Goal: Information Seeking & Learning: Stay updated

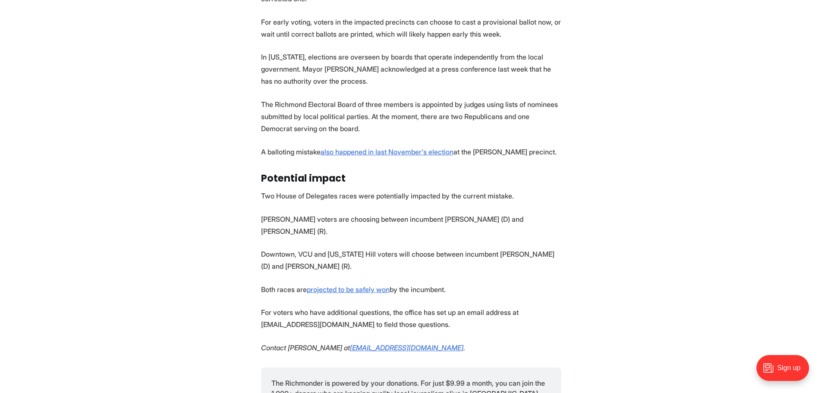
scroll to position [993, 0]
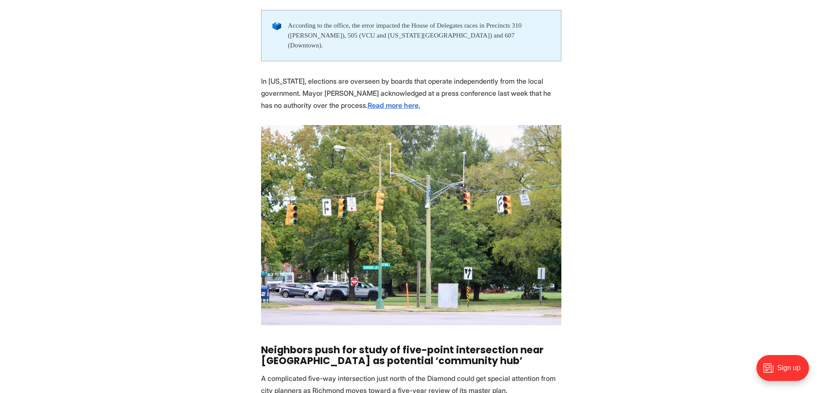
scroll to position [691, 0]
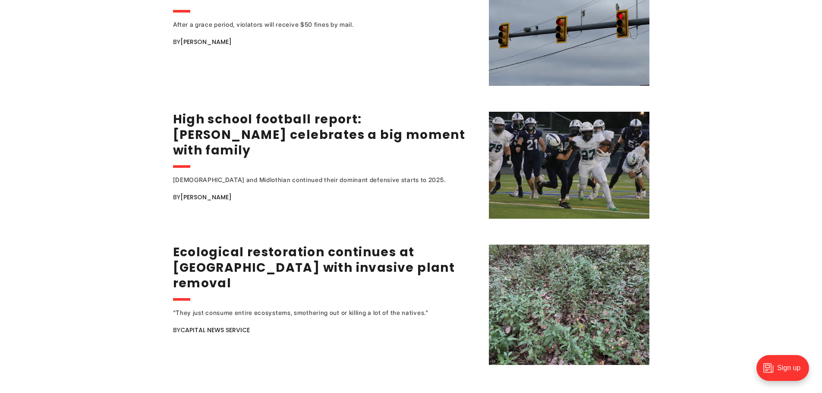
scroll to position [1683, 0]
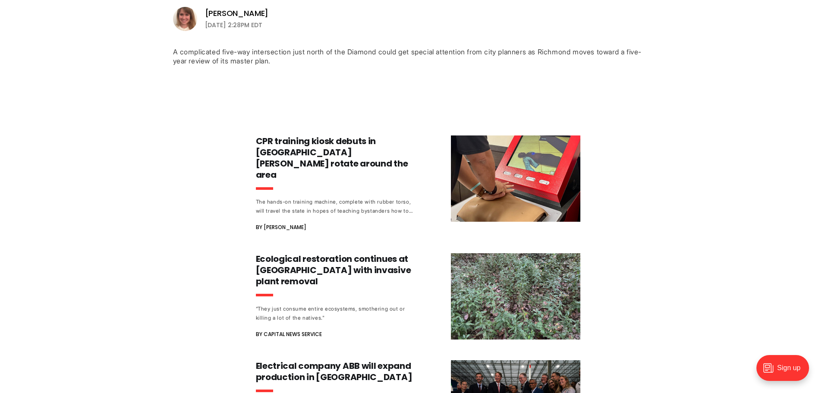
scroll to position [388, 0]
